Goal: Task Accomplishment & Management: Manage account settings

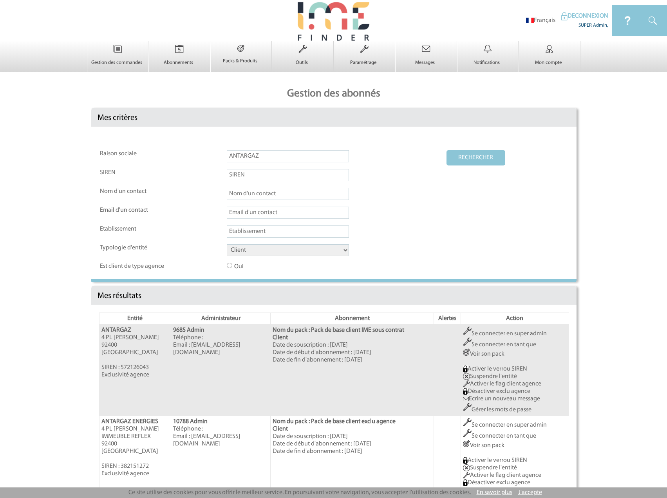
scroll to position [47, 0]
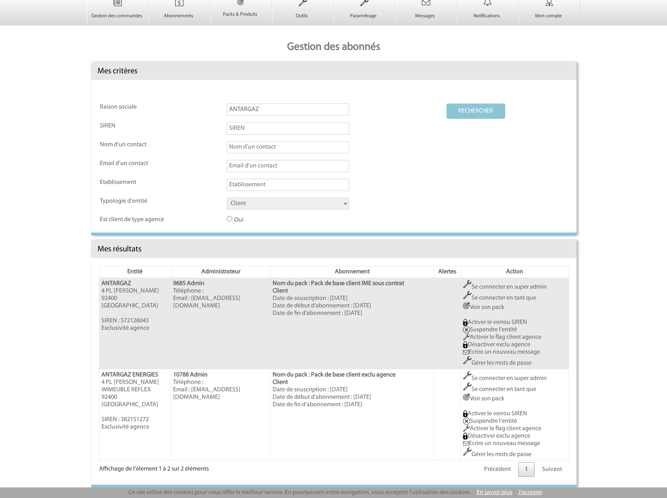
click at [494, 360] on link "Gérer les mots de passe" at bounding box center [497, 363] width 69 height 6
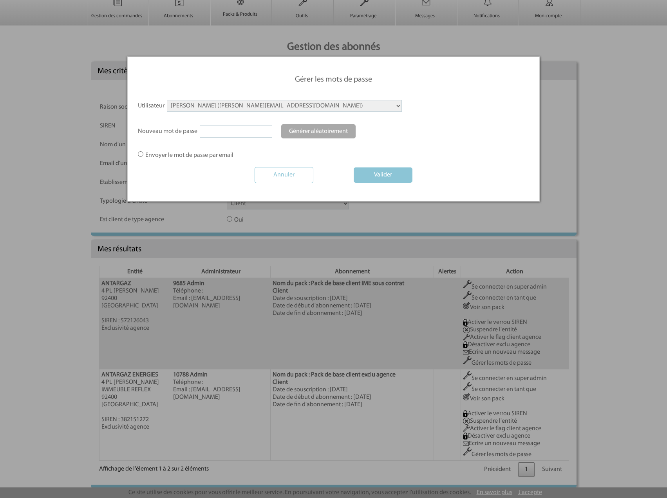
click at [242, 102] on select "ALEZIER Christine (christine.alezier@antargaz.com) BIDAUT Jérémy (jeremy.bidaut…" at bounding box center [284, 106] width 235 height 12
click at [464, 117] on div "Utilisateur ALEZIER Christine (christine.alezier@antargaz.com) BIDAUT Jérémy (j…" at bounding box center [334, 109] width 392 height 18
click at [499, 458] on div at bounding box center [333, 249] width 667 height 498
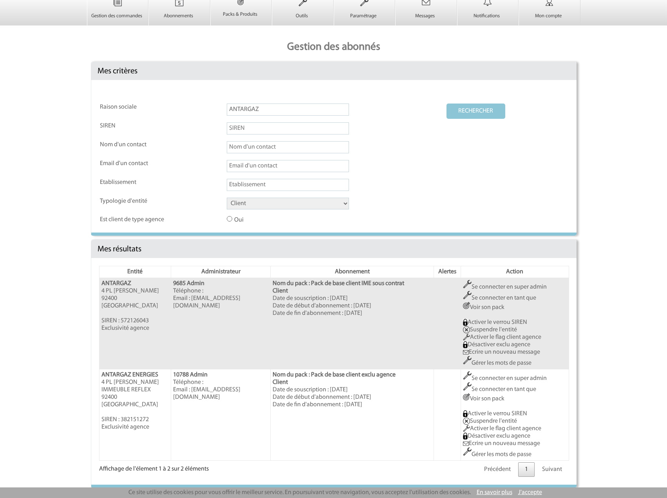
click at [497, 456] on link "Gérer les mots de passe" at bounding box center [497, 454] width 69 height 6
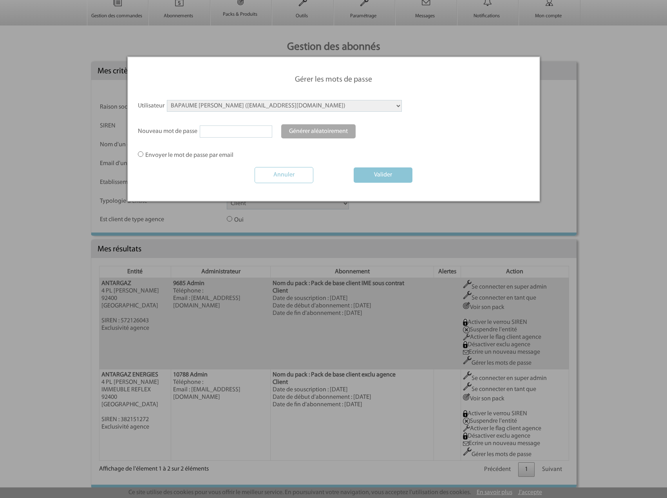
click at [221, 110] on select "BAPAUME Céline (celine.bapaume@antargaz.com) GUEHI Nathalie (nathalie.guehi@ant…" at bounding box center [284, 106] width 235 height 12
click at [601, 170] on div at bounding box center [333, 249] width 667 height 498
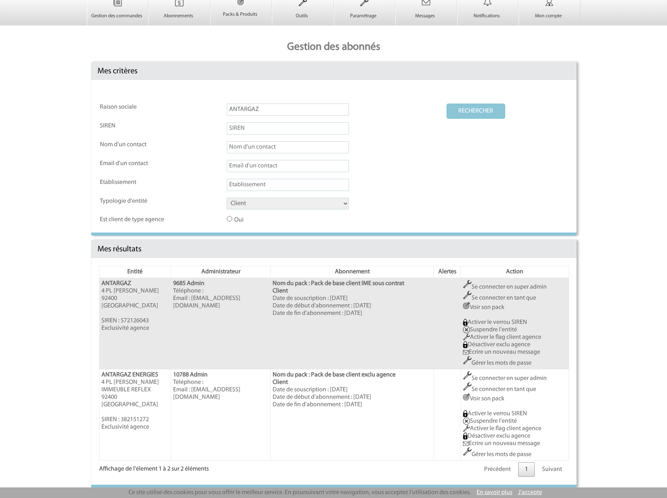
click at [543, 284] on link "Se connecter en super admin" at bounding box center [505, 287] width 84 height 6
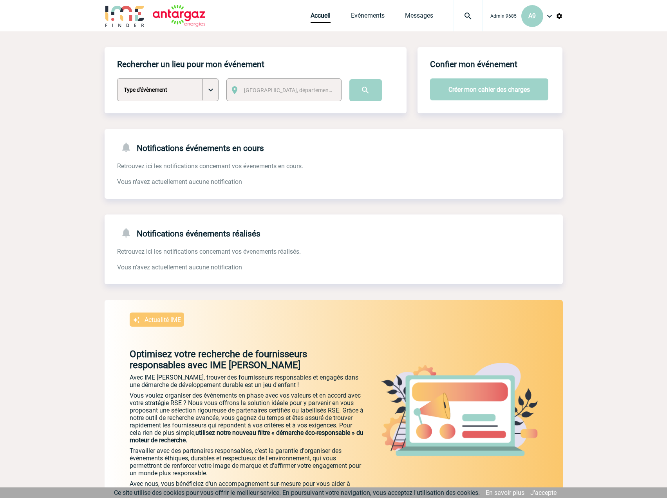
click at [560, 14] on img at bounding box center [559, 16] width 7 height 7
click at [530, 60] on li "Gestion des utilisateurs" at bounding box center [518, 55] width 90 height 16
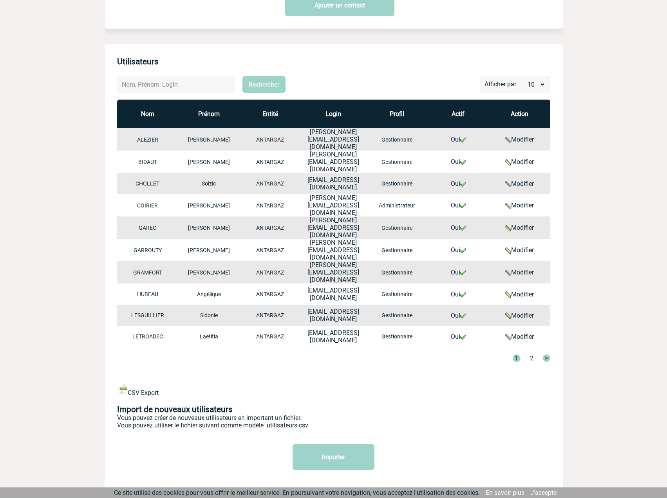
scroll to position [105, 0]
